Goal: Task Accomplishment & Management: Manage account settings

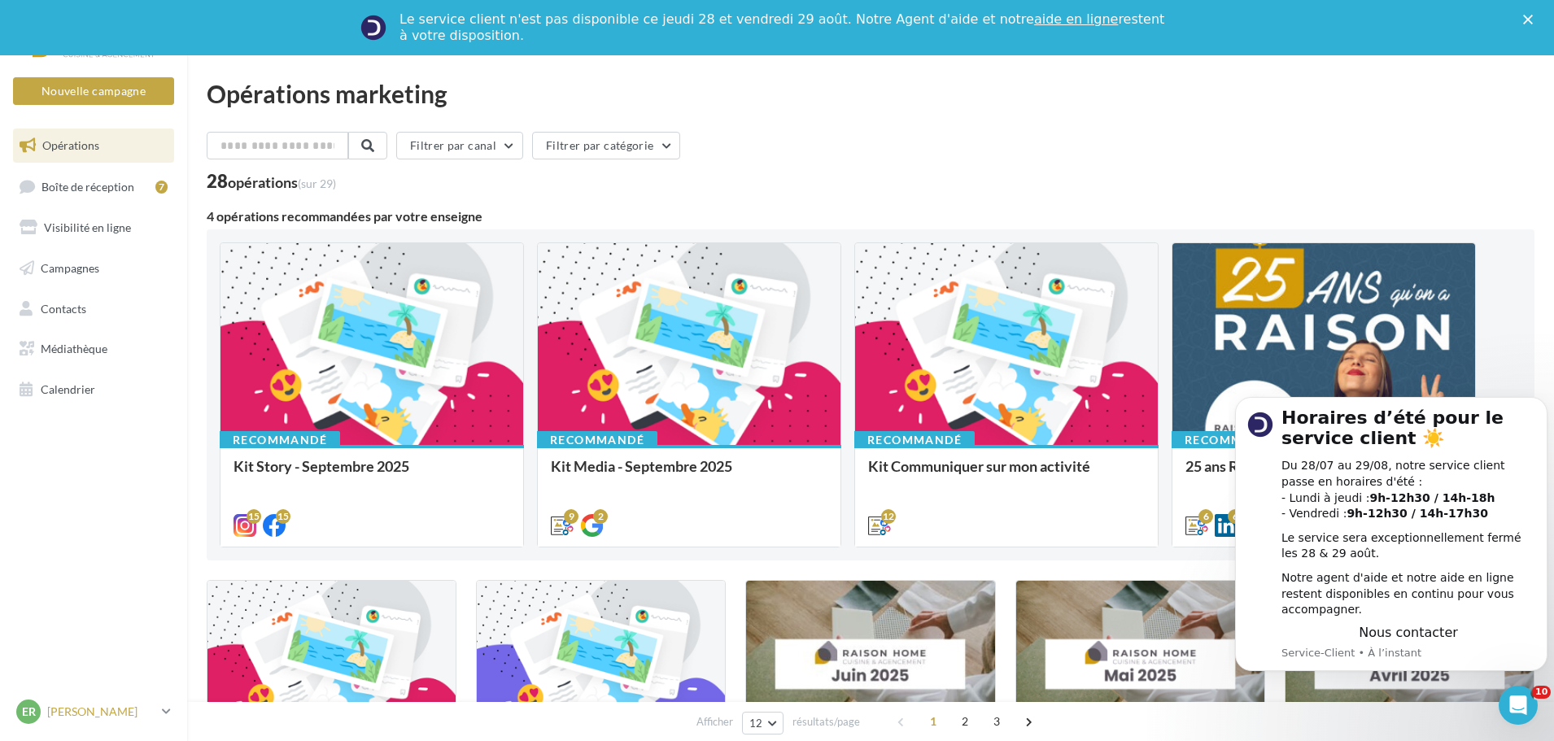
click at [81, 714] on p "[PERSON_NAME]" at bounding box center [101, 712] width 108 height 16
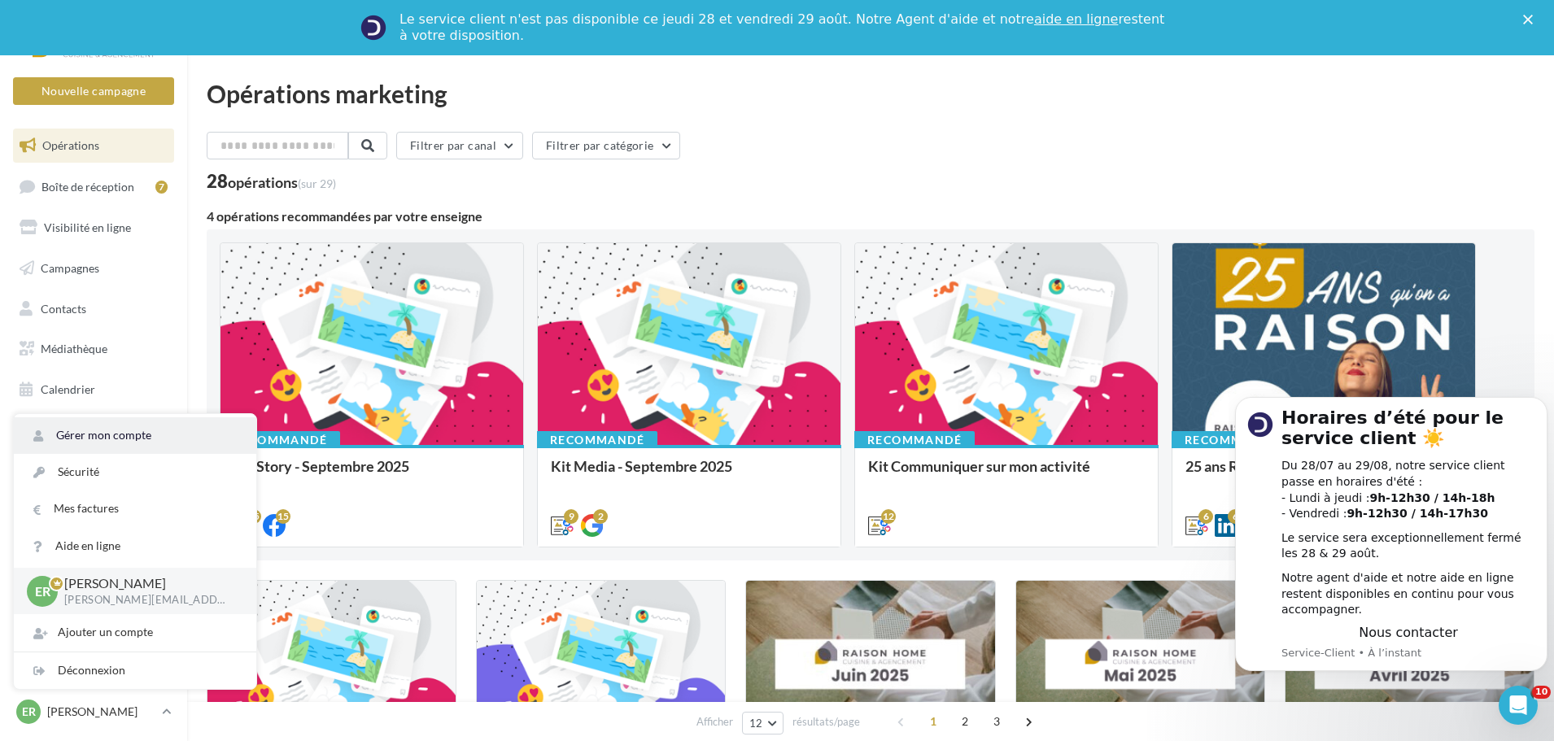
click at [117, 428] on link "Gérer mon compte" at bounding box center [135, 435] width 242 height 37
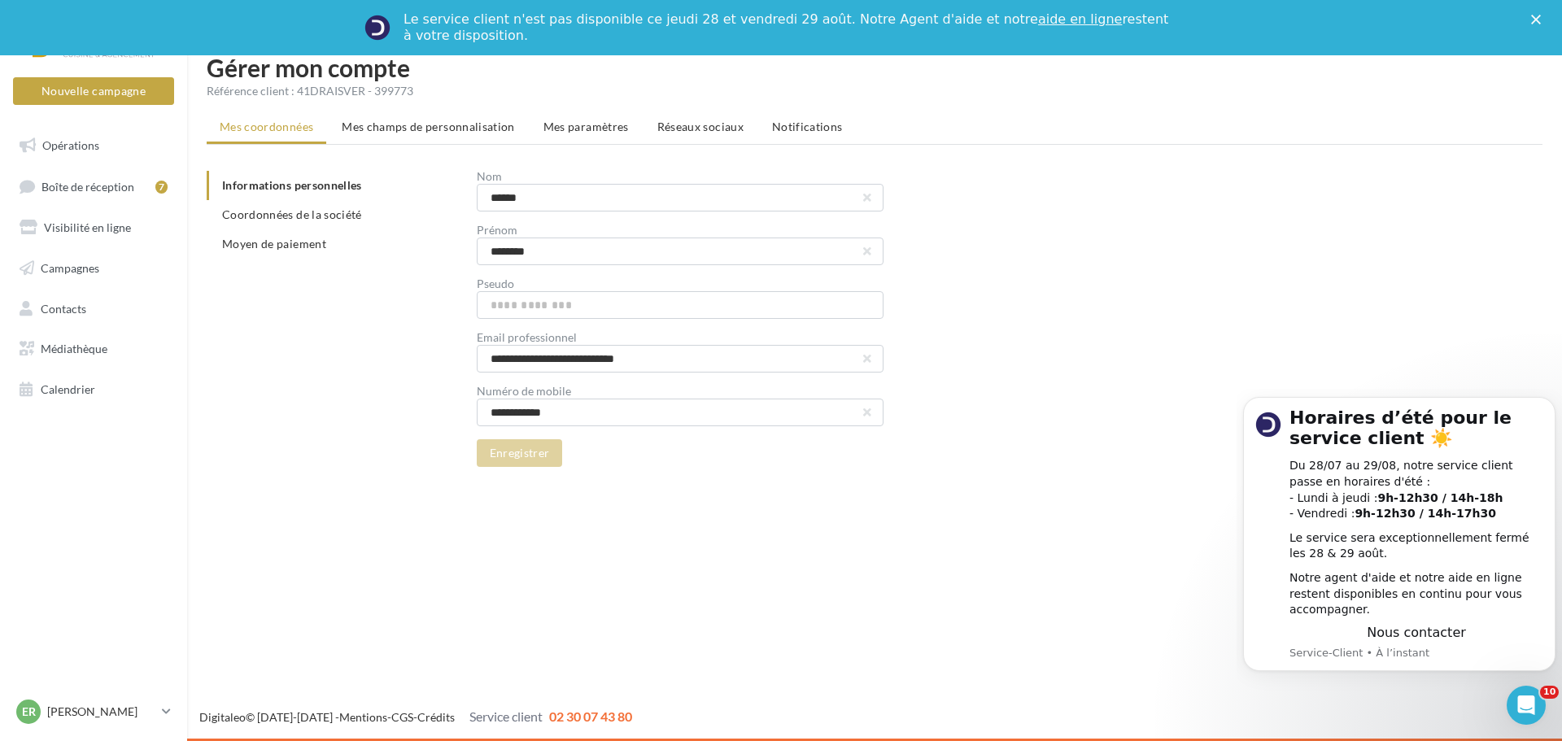
click at [688, 127] on span "Réseaux sociaux" at bounding box center [701, 127] width 86 height 14
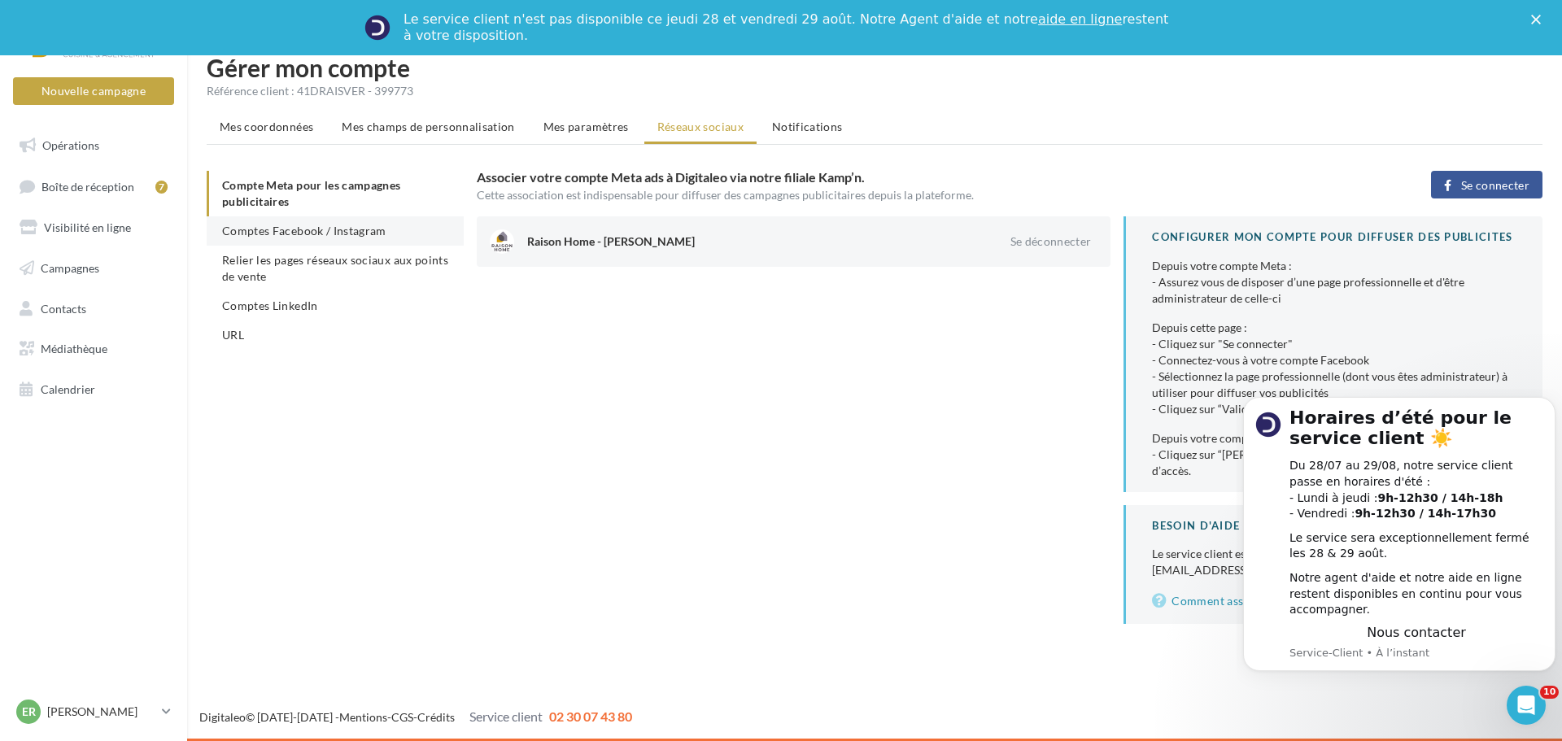
click at [281, 233] on span "Comptes Facebook / Instagram" at bounding box center [304, 231] width 164 height 14
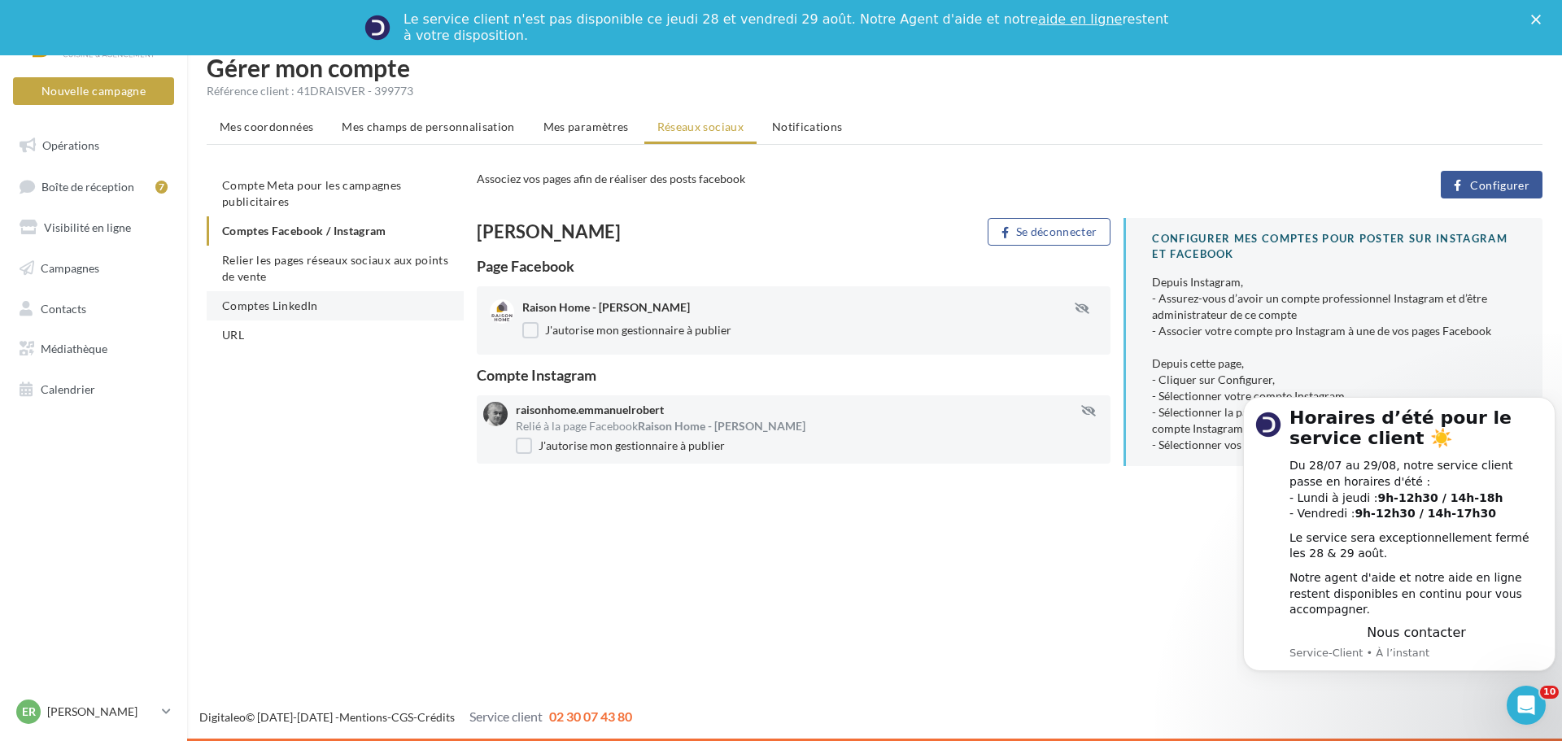
click at [268, 308] on span "Comptes LinkedIn" at bounding box center [270, 306] width 96 height 14
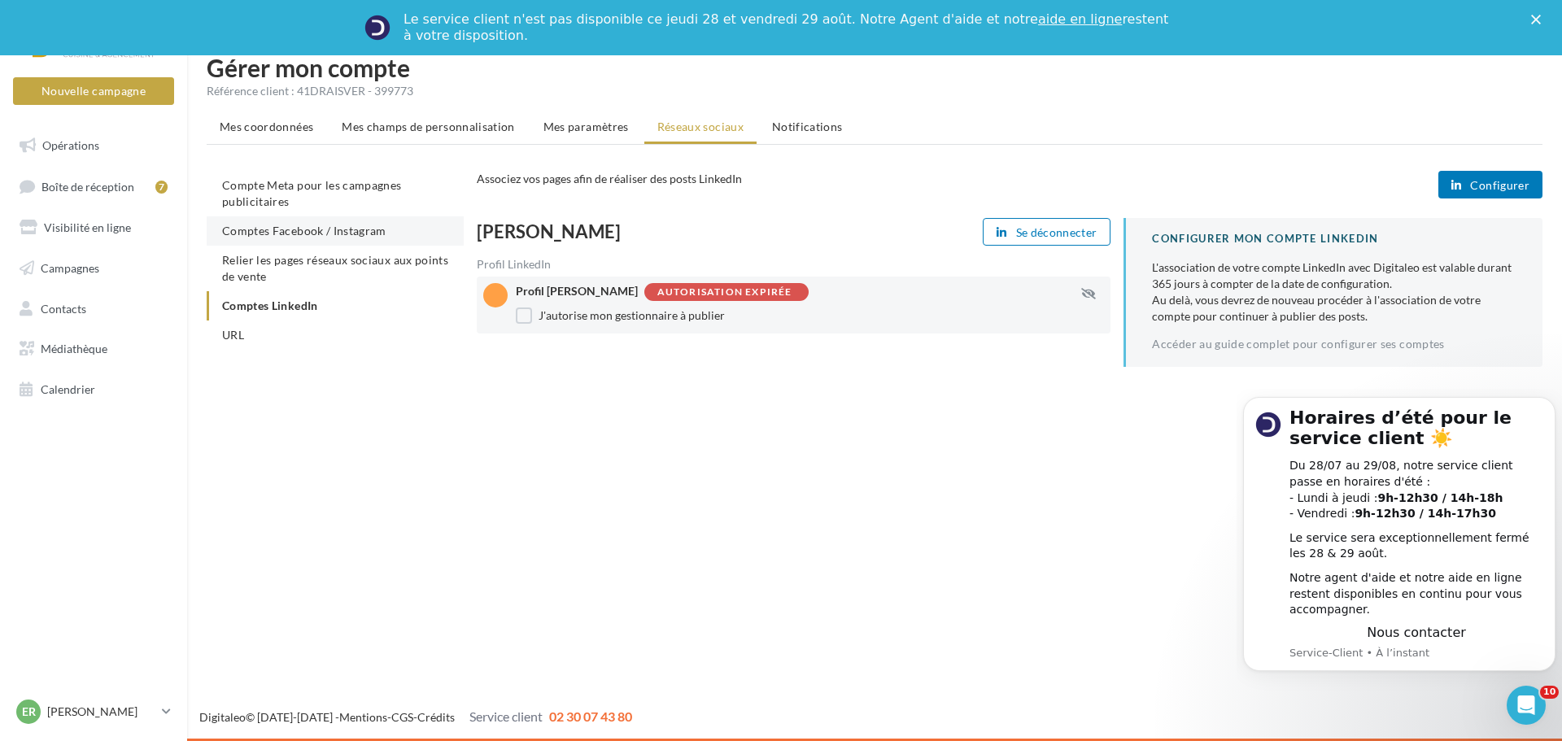
click at [282, 231] on span "Comptes Facebook / Instagram" at bounding box center [304, 231] width 164 height 14
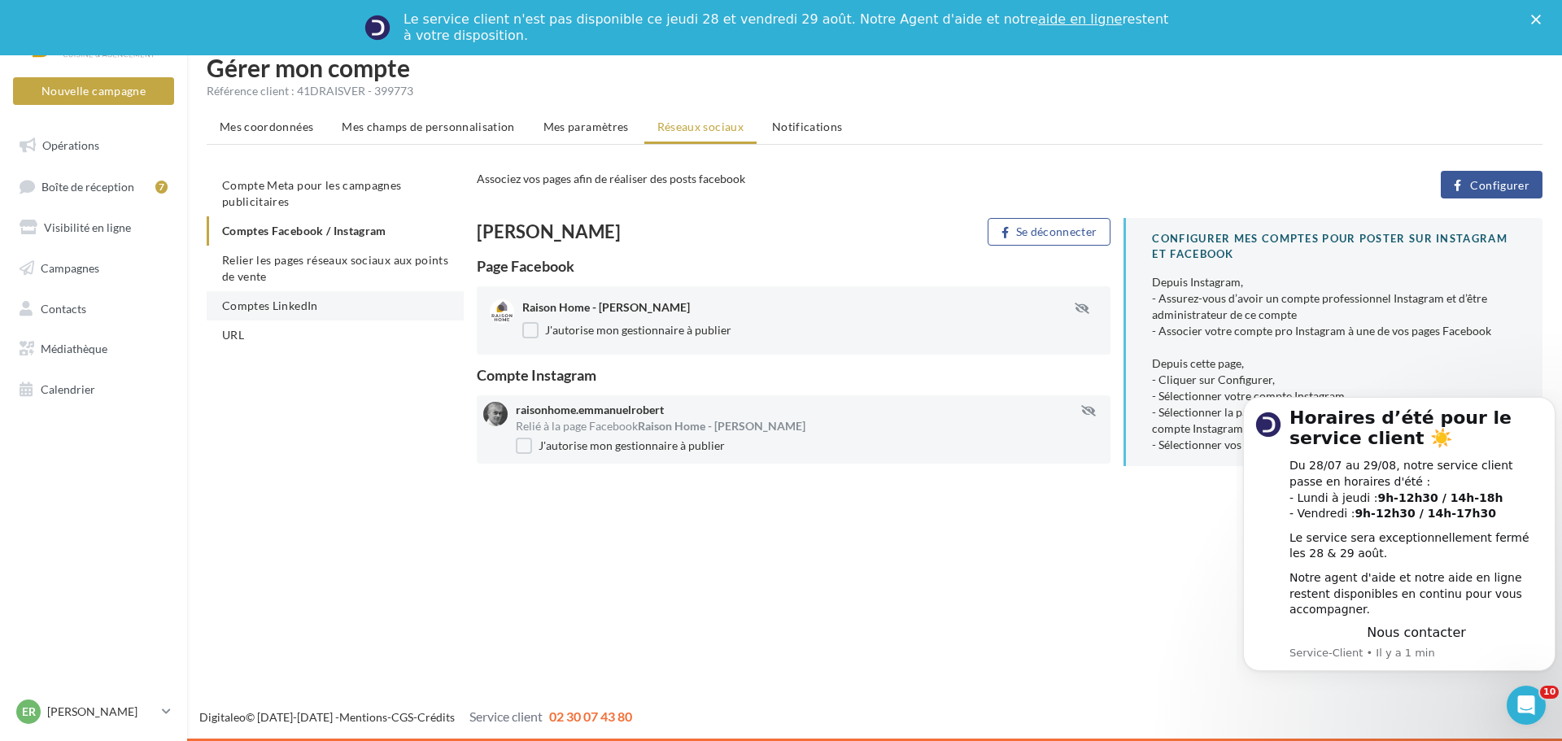
click at [258, 308] on span "Comptes LinkedIn" at bounding box center [270, 306] width 96 height 14
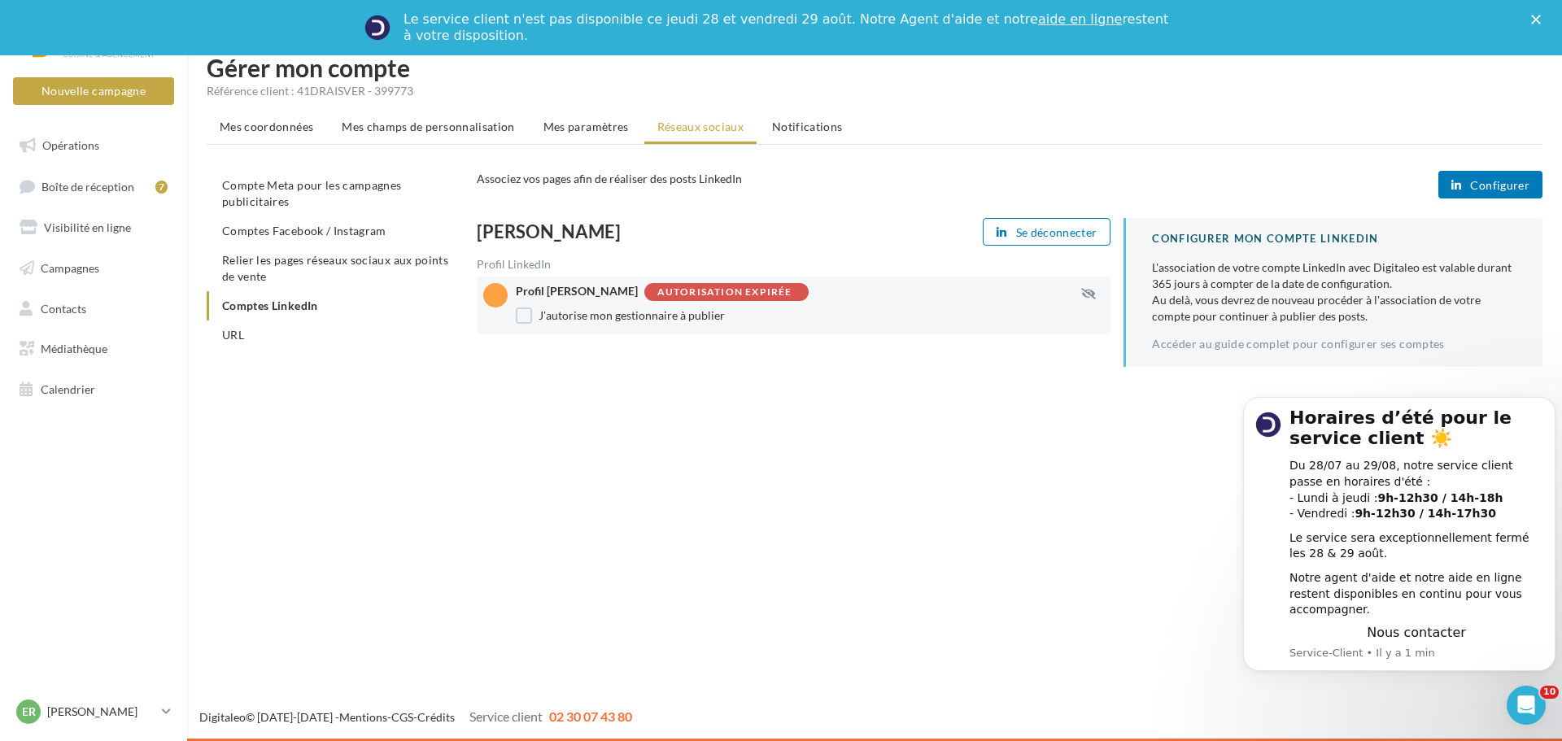
click at [1495, 191] on span "Configurer" at bounding box center [1499, 185] width 59 height 13
click at [305, 234] on span "Comptes Facebook / Instagram" at bounding box center [304, 231] width 164 height 14
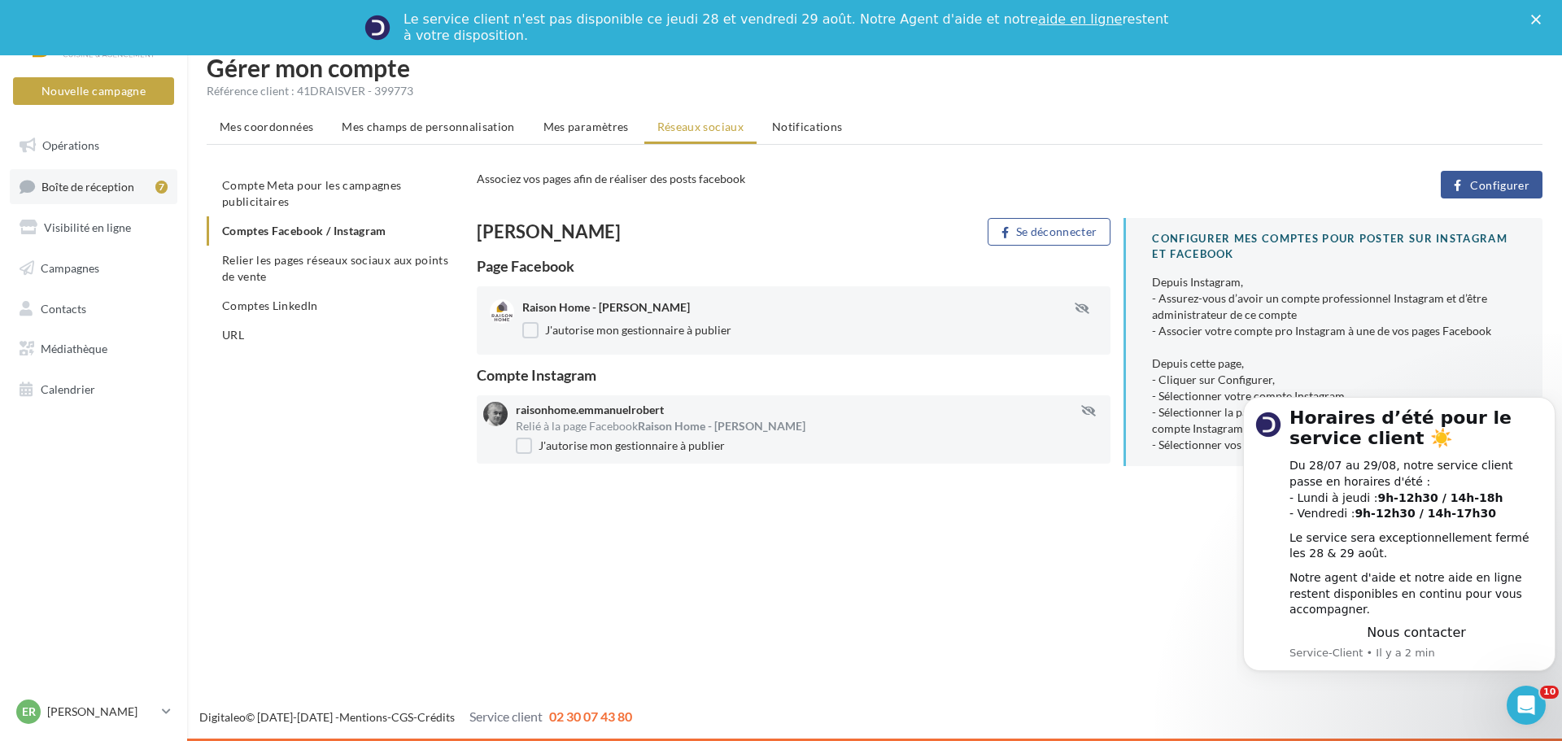
click at [74, 194] on link "Boîte de réception 7" at bounding box center [94, 186] width 168 height 35
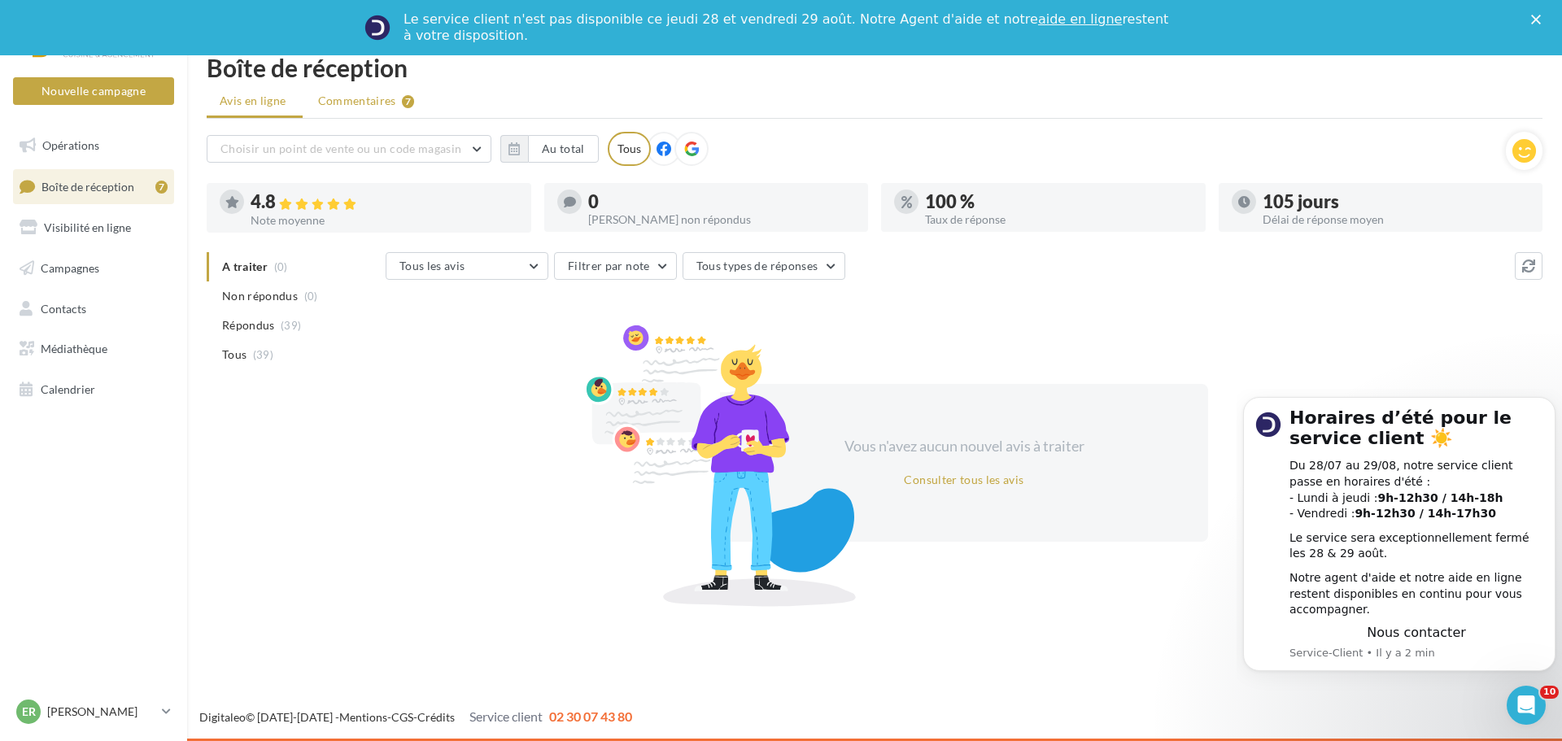
click at [360, 98] on span "Commentaires" at bounding box center [357, 101] width 78 height 16
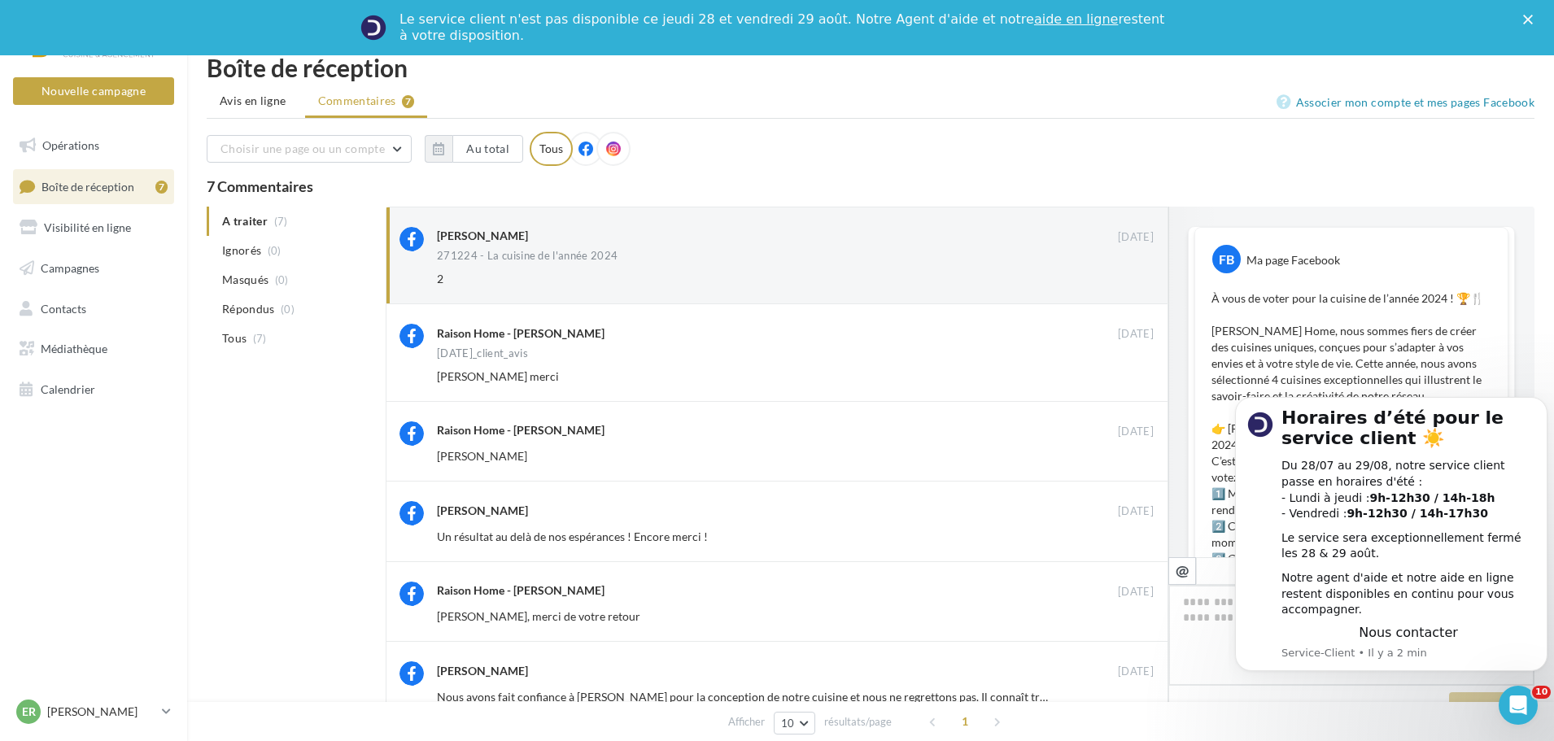
scroll to position [698, 0]
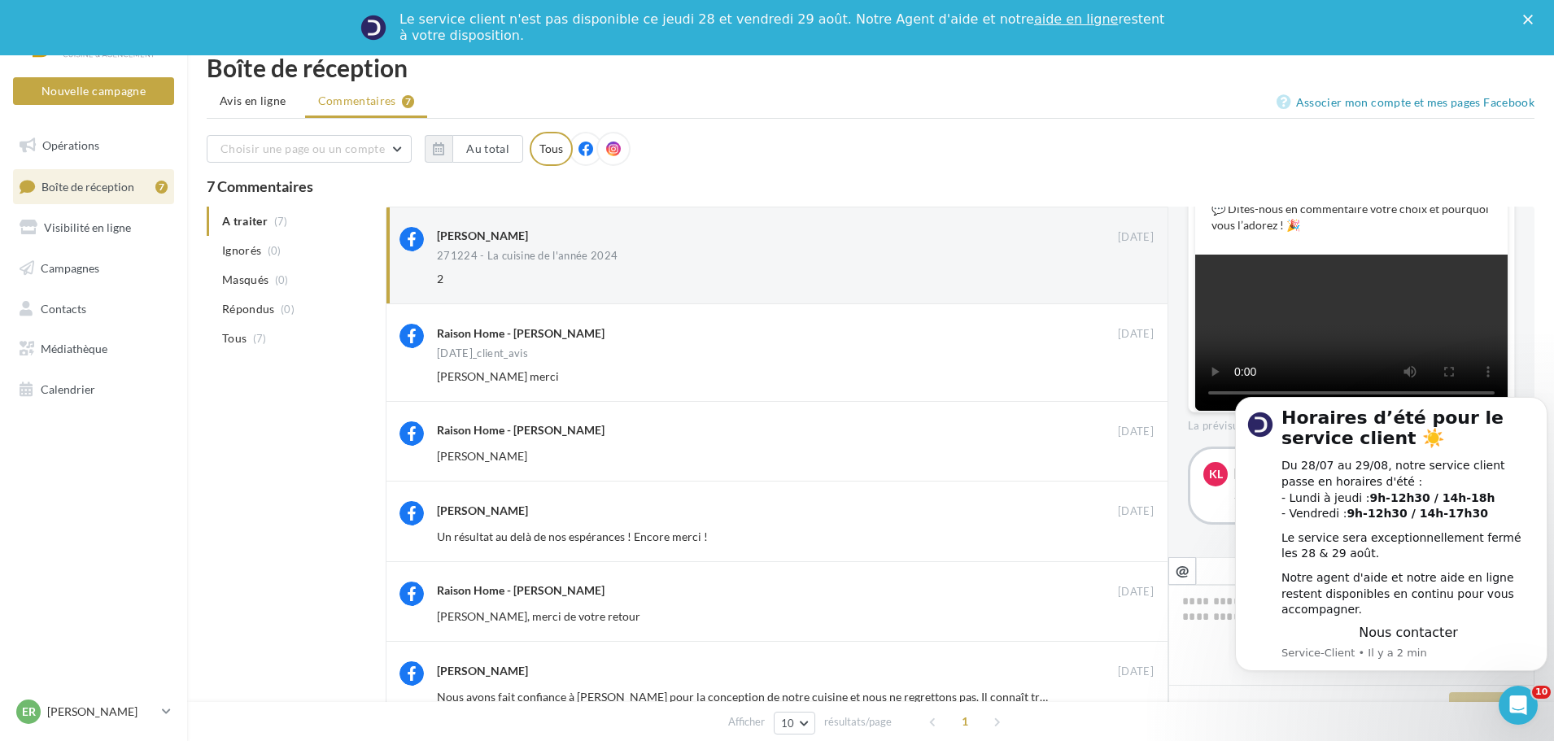
click at [247, 221] on ul "A traiter (7) Ignorés (0) Masqués (0) Répondus (0) Tous (7)" at bounding box center [293, 280] width 173 height 146
click at [1533, 21] on icon "Fermer" at bounding box center [1528, 20] width 10 height 10
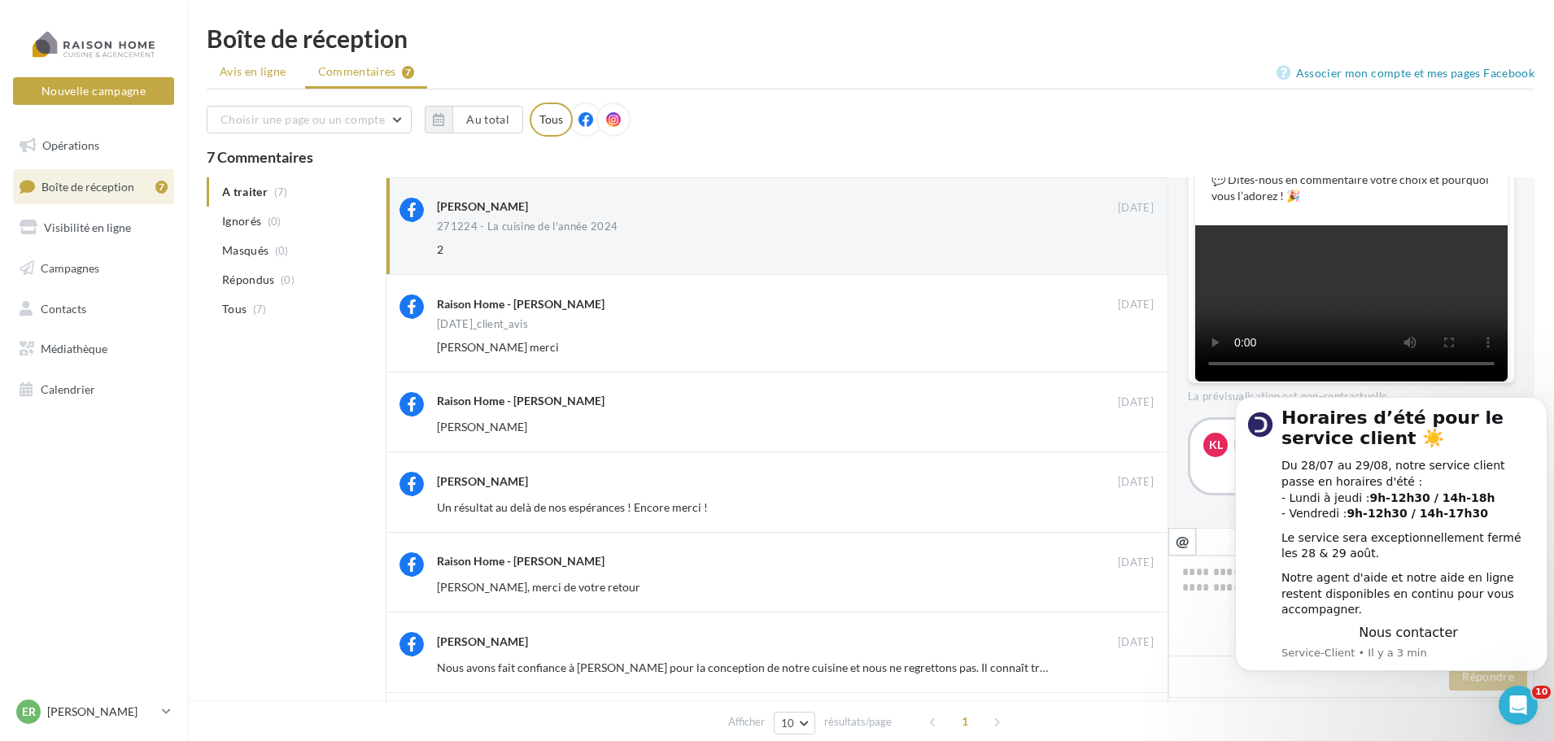
click at [249, 71] on span "Avis en ligne" at bounding box center [253, 71] width 67 height 16
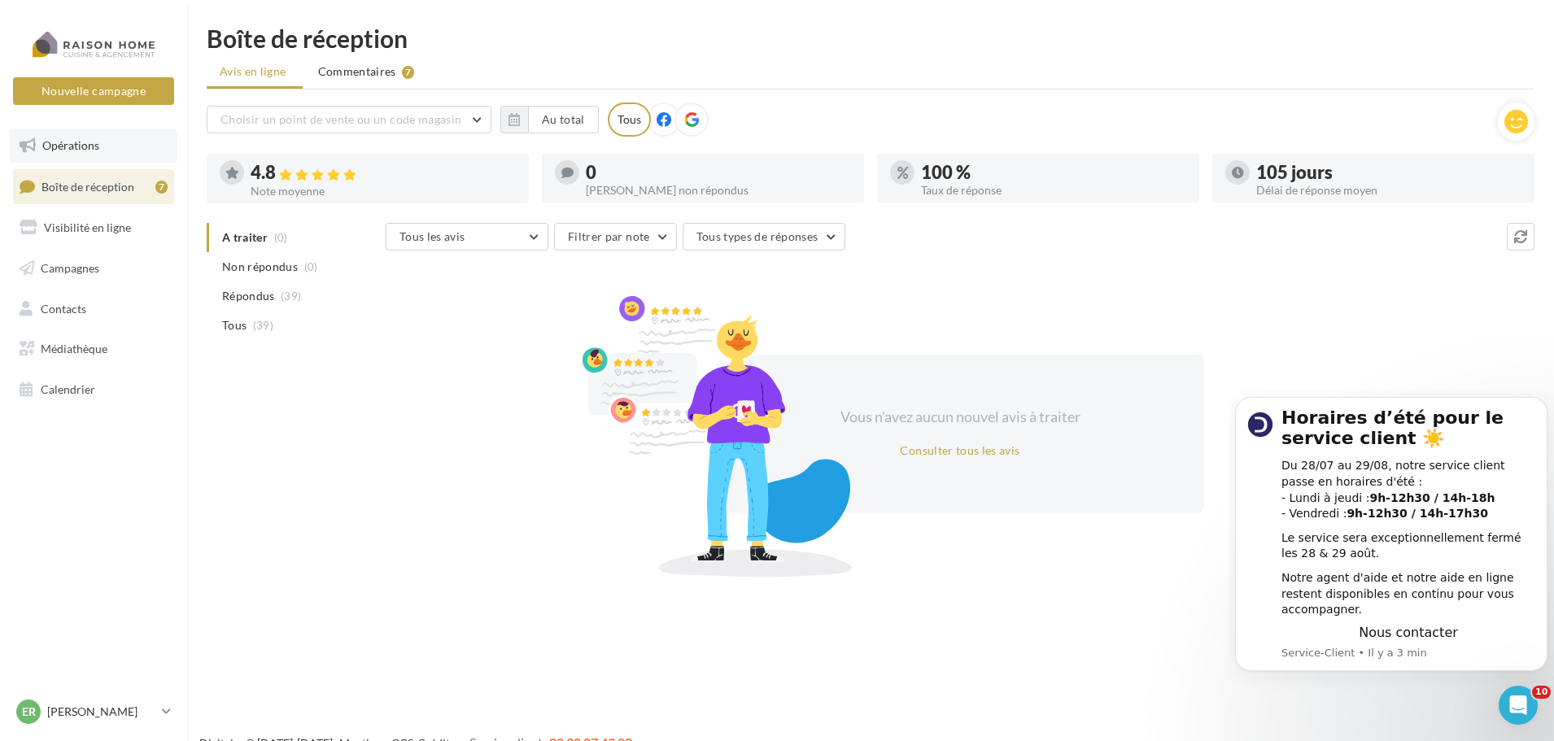
click at [62, 148] on span "Opérations" at bounding box center [70, 145] width 57 height 14
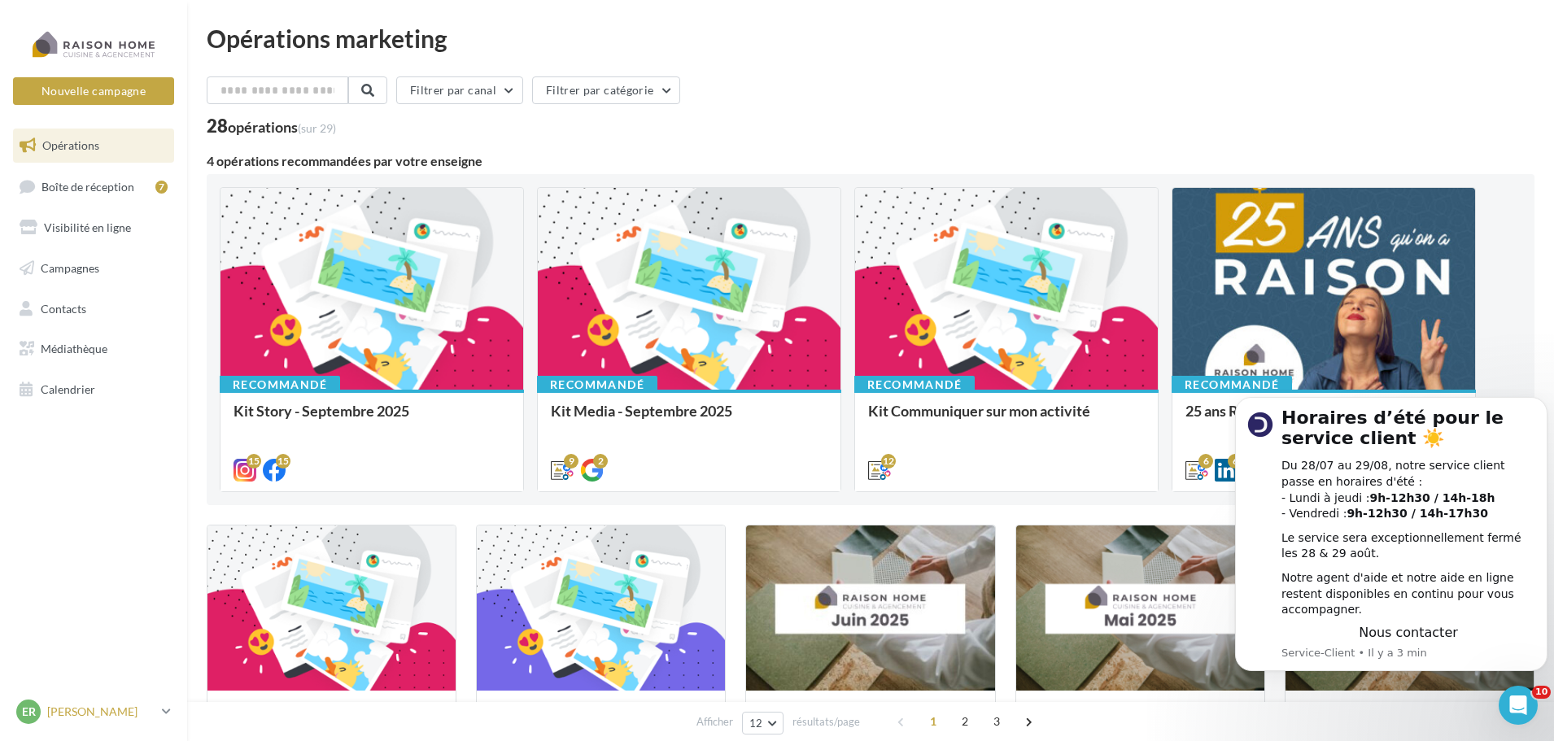
click at [167, 718] on icon at bounding box center [166, 712] width 9 height 14
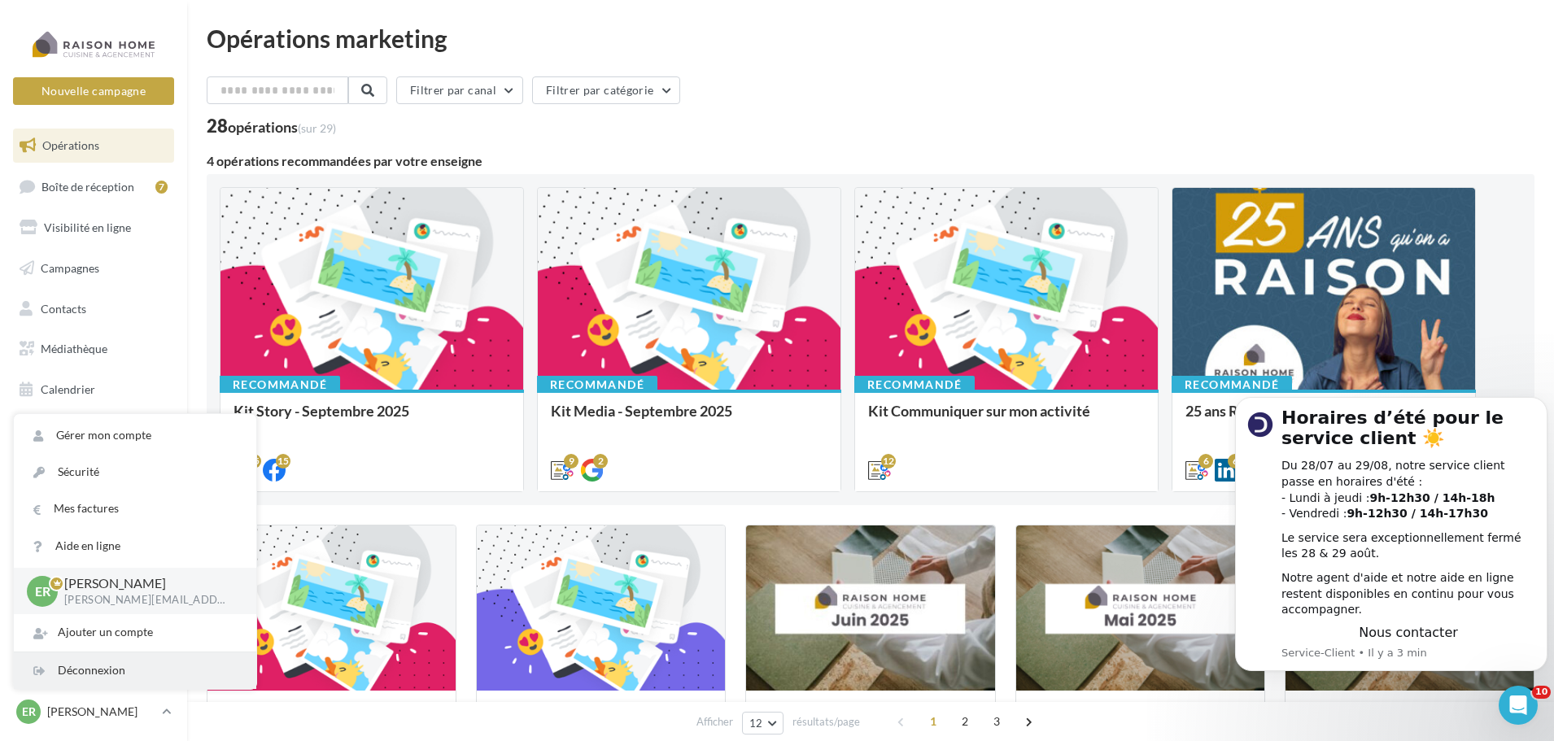
click at [102, 672] on div "Déconnexion" at bounding box center [135, 671] width 242 height 37
